Goal: Information Seeking & Learning: Compare options

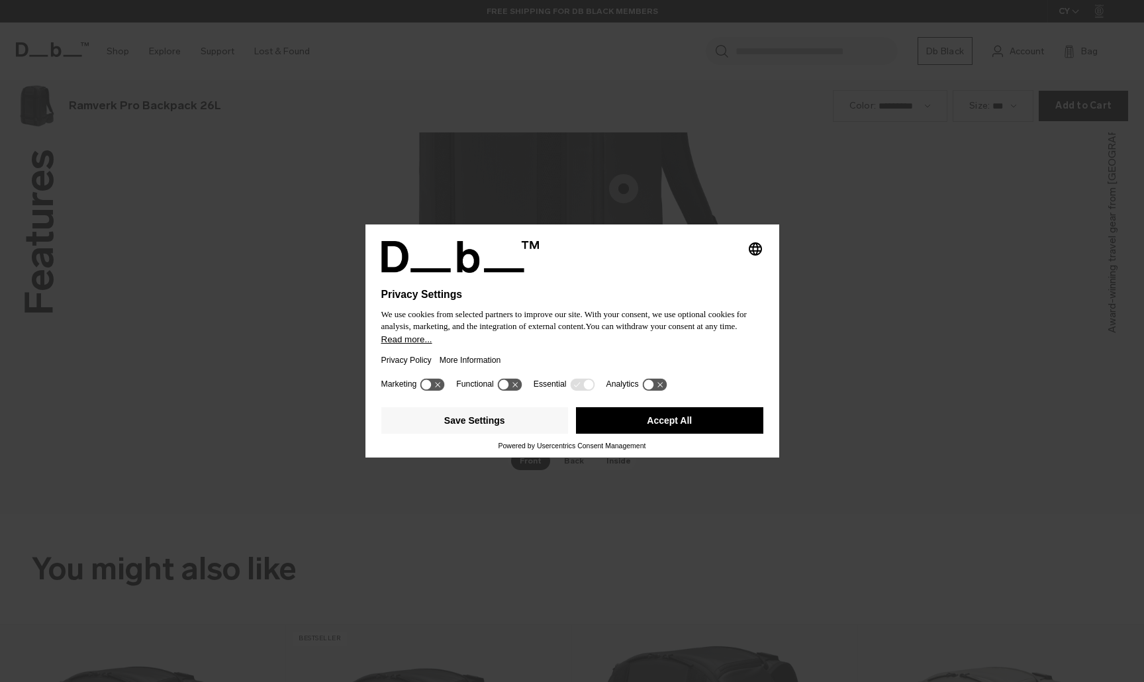
scroll to position [2046, 0]
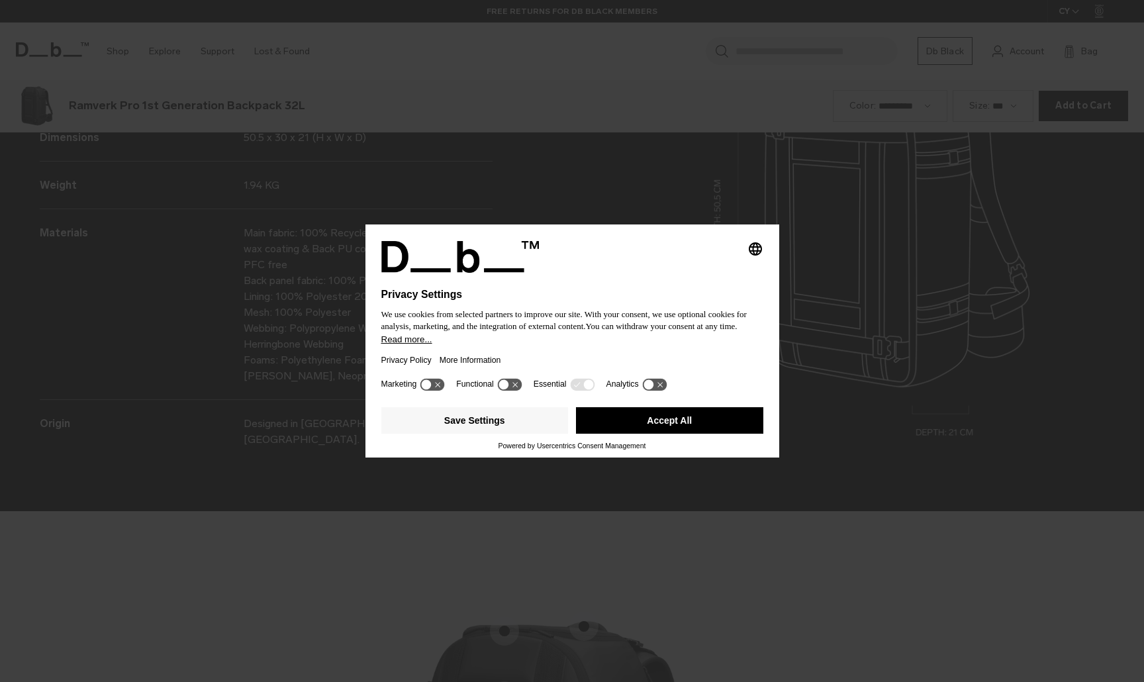
scroll to position [2046, 0]
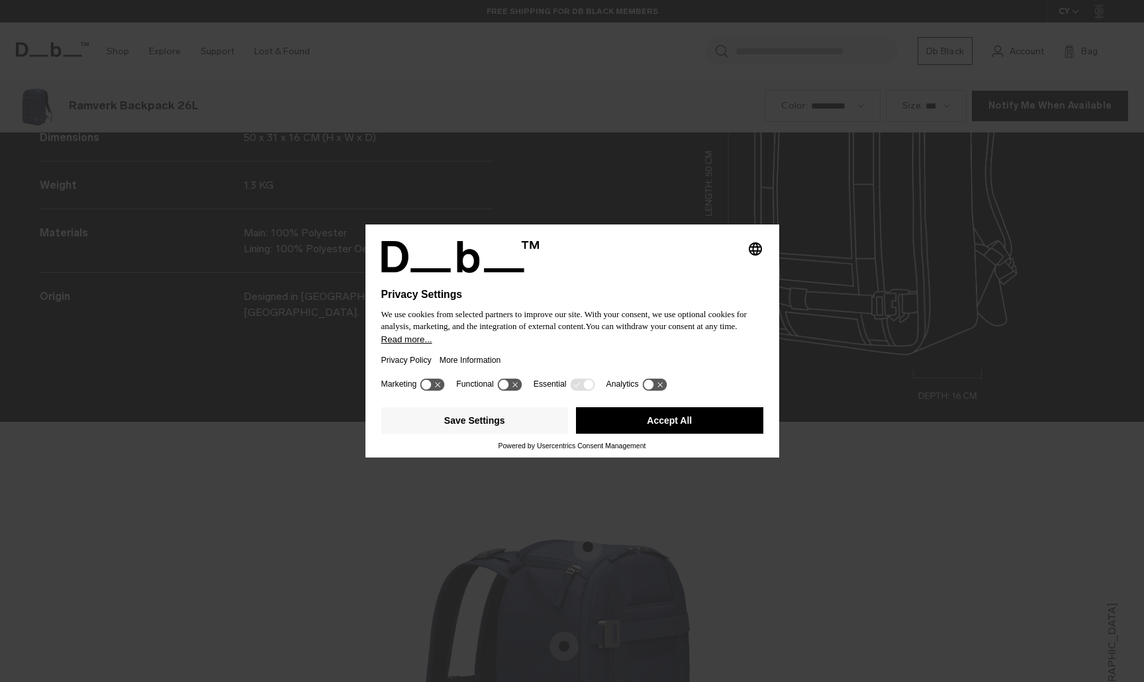
scroll to position [2046, 0]
